Goal: Information Seeking & Learning: Learn about a topic

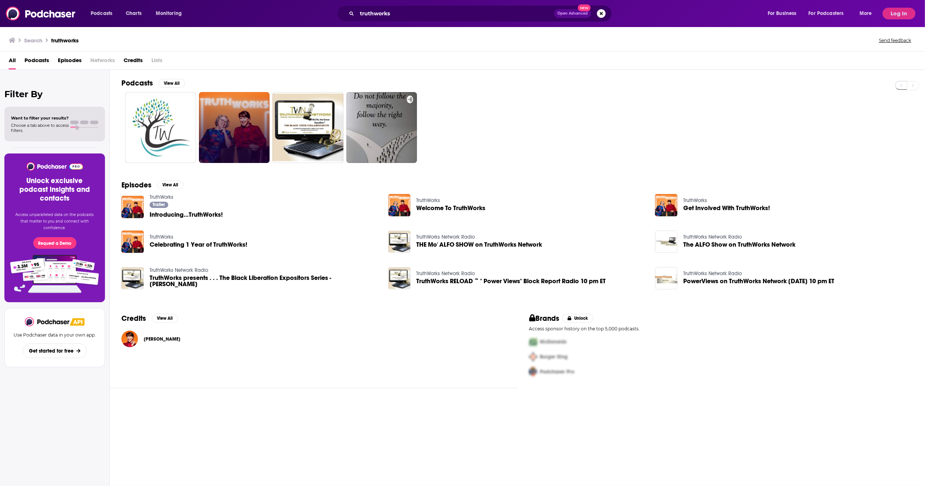
click at [241, 134] on link at bounding box center [234, 127] width 71 height 71
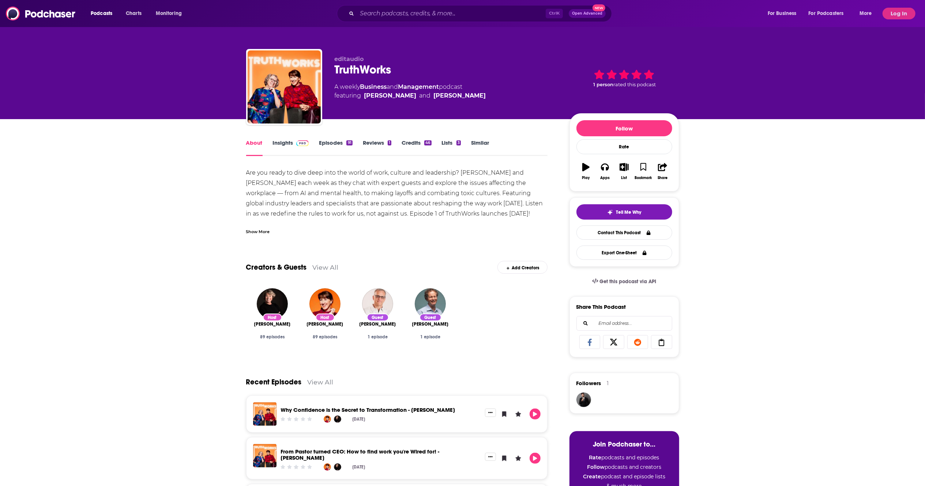
click at [289, 143] on link "Insights" at bounding box center [291, 147] width 36 height 17
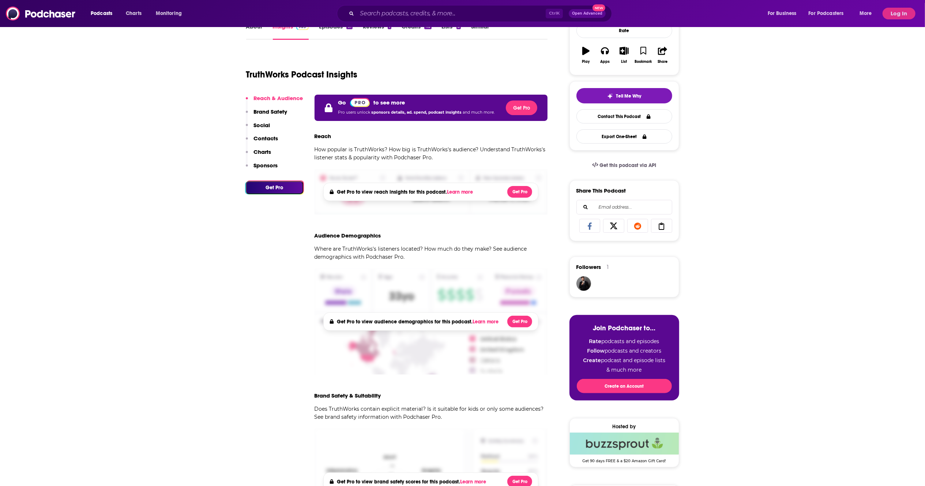
scroll to position [146, 0]
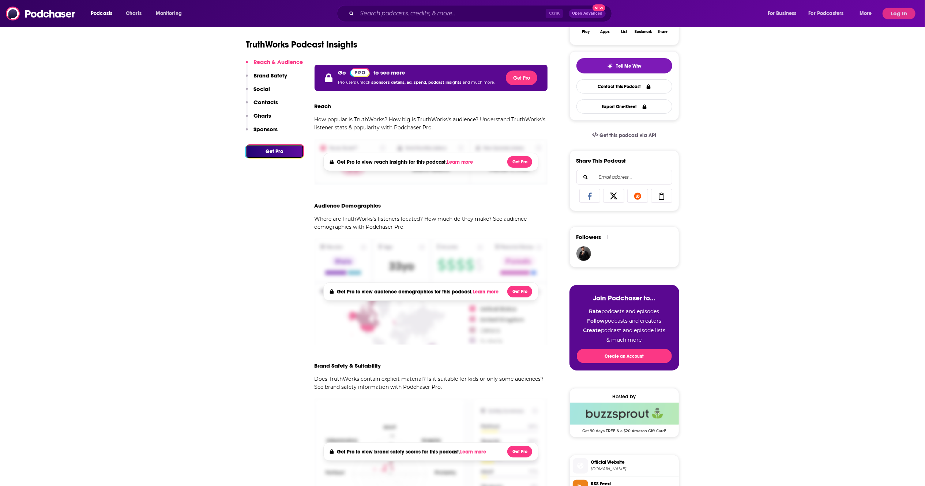
click at [886, 16] on button "Log In" at bounding box center [899, 14] width 33 height 12
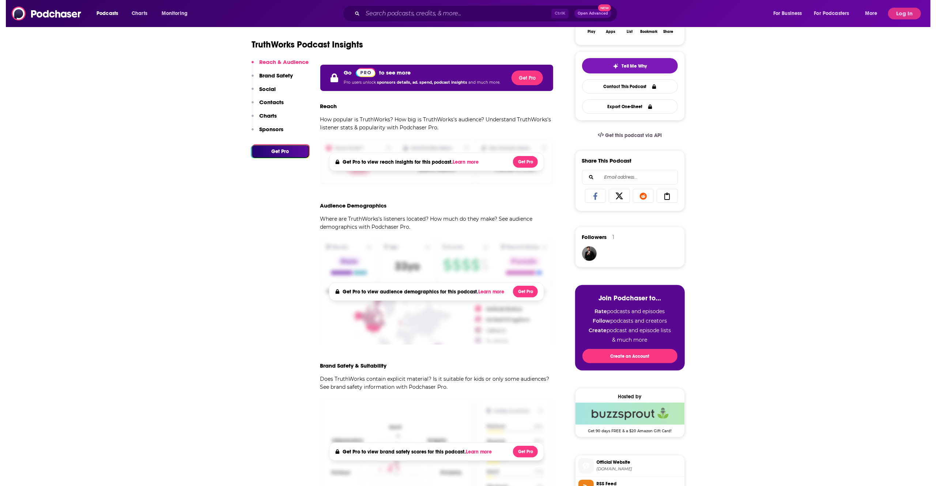
scroll to position [0, 0]
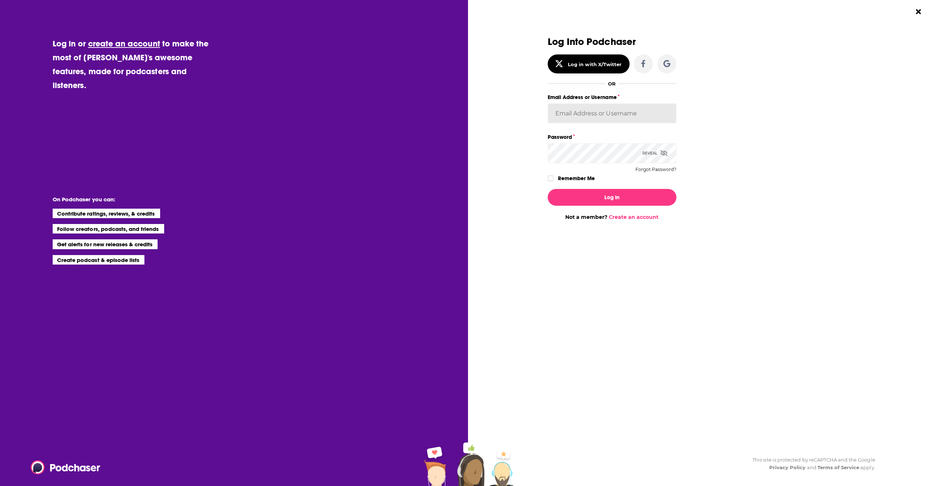
click at [616, 116] on input "Email Address or Username" at bounding box center [612, 114] width 129 height 20
type input "[PERSON_NAME][EMAIL_ADDRESS][PERSON_NAME][PERSON_NAME][DOMAIN_NAME]"
click at [548, 189] on button "Log In" at bounding box center [612, 197] width 129 height 17
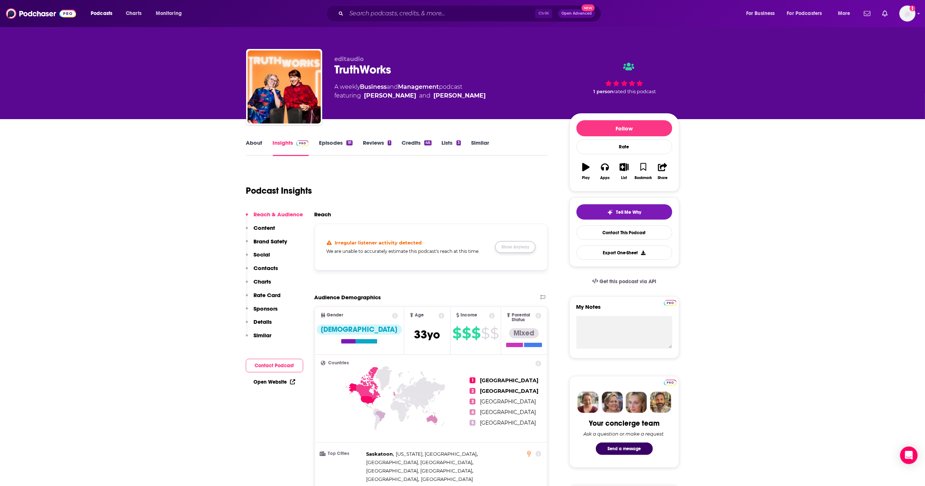
click at [513, 249] on button "Show Anyway" at bounding box center [515, 247] width 40 height 12
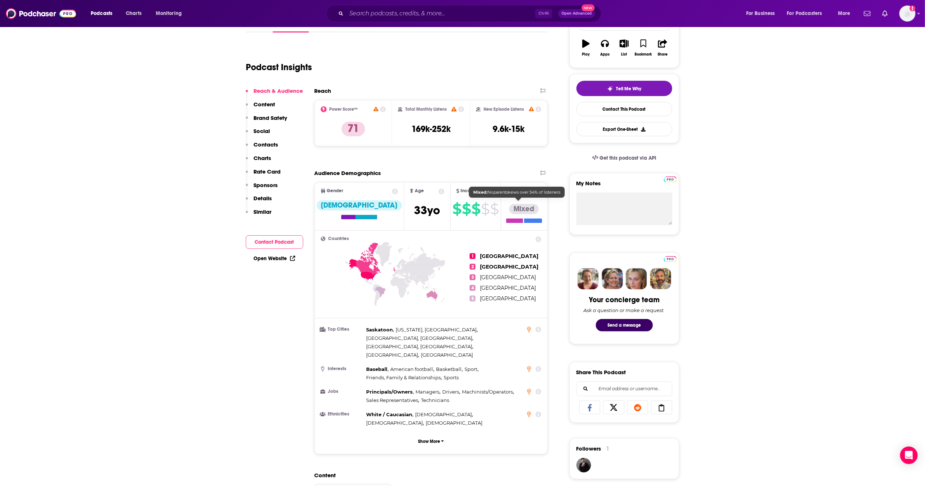
scroll to position [146, 0]
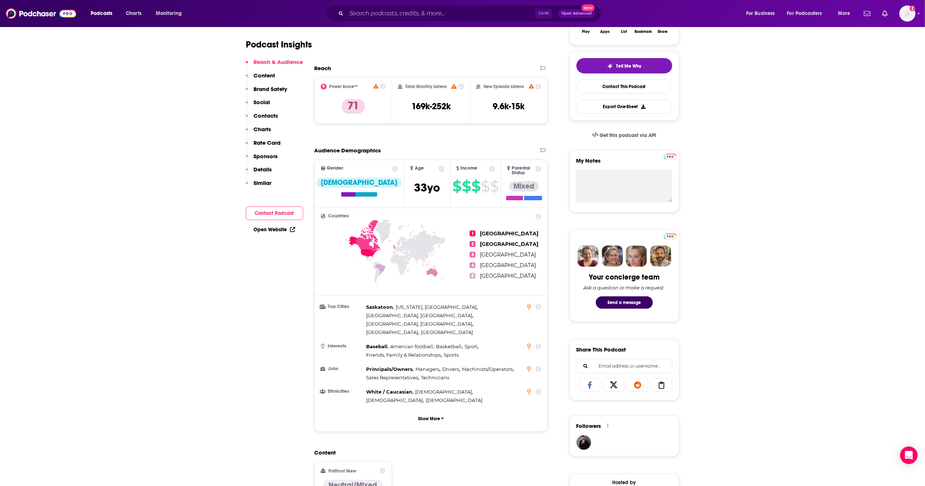
click at [403, 20] on div "Ctrl K Open Advanced New" at bounding box center [463, 13] width 275 height 17
click at [397, 6] on div "Ctrl K Open Advanced New" at bounding box center [463, 13] width 275 height 17
click at [398, 11] on input "Search podcasts, credits, & more..." at bounding box center [440, 14] width 189 height 12
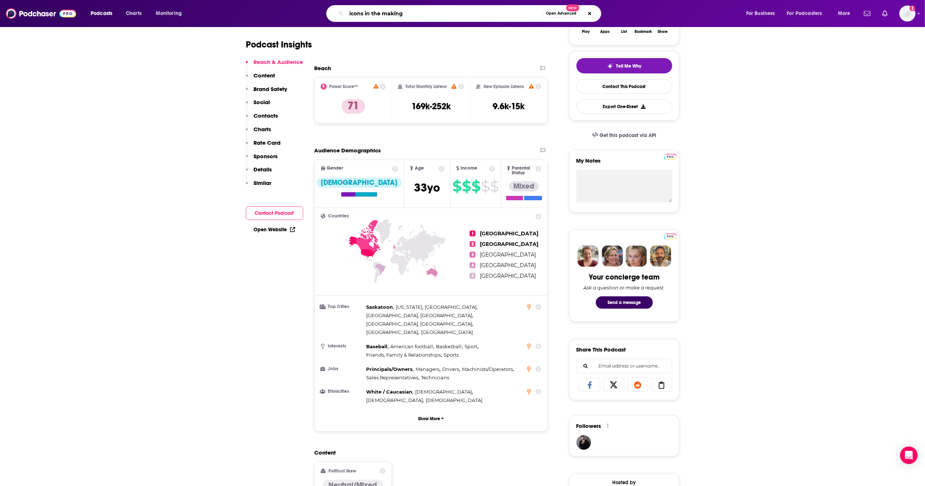
type input "icons in the making"
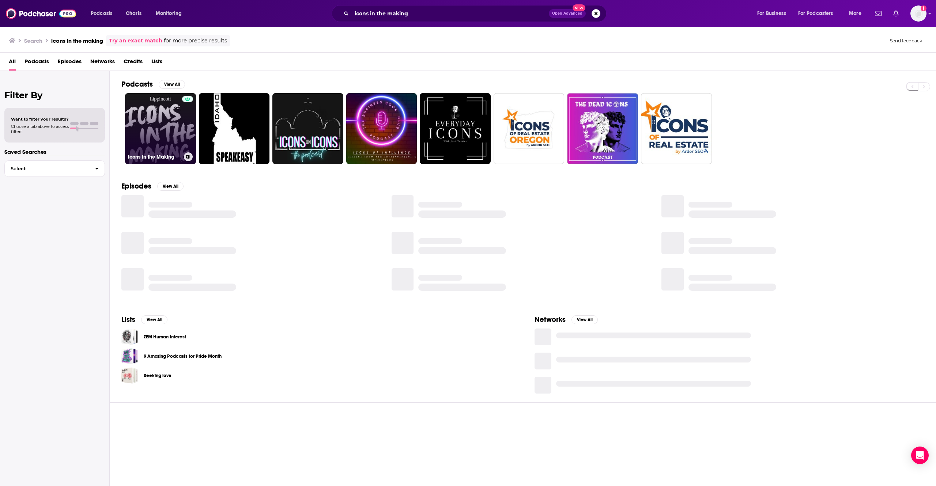
click at [158, 150] on link "Icons in the Making" at bounding box center [160, 128] width 71 height 71
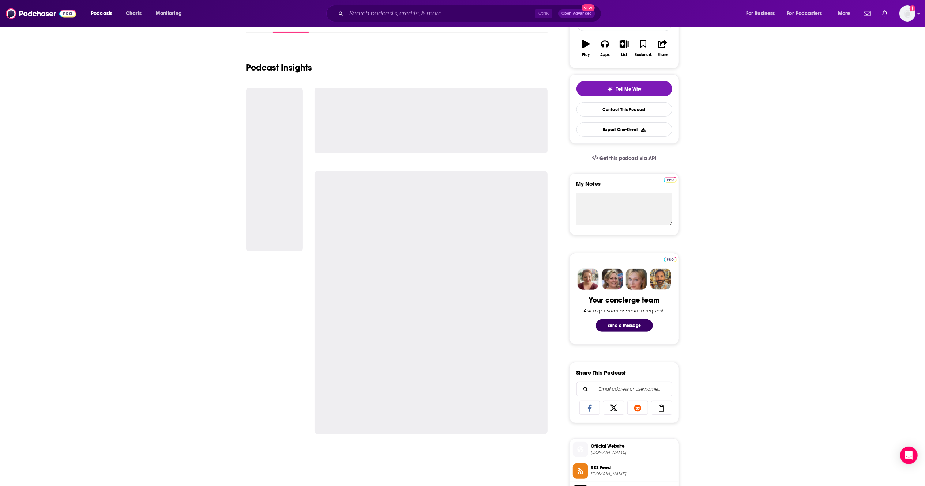
scroll to position [146, 0]
